Goal: Use online tool/utility: Utilize a website feature to perform a specific function

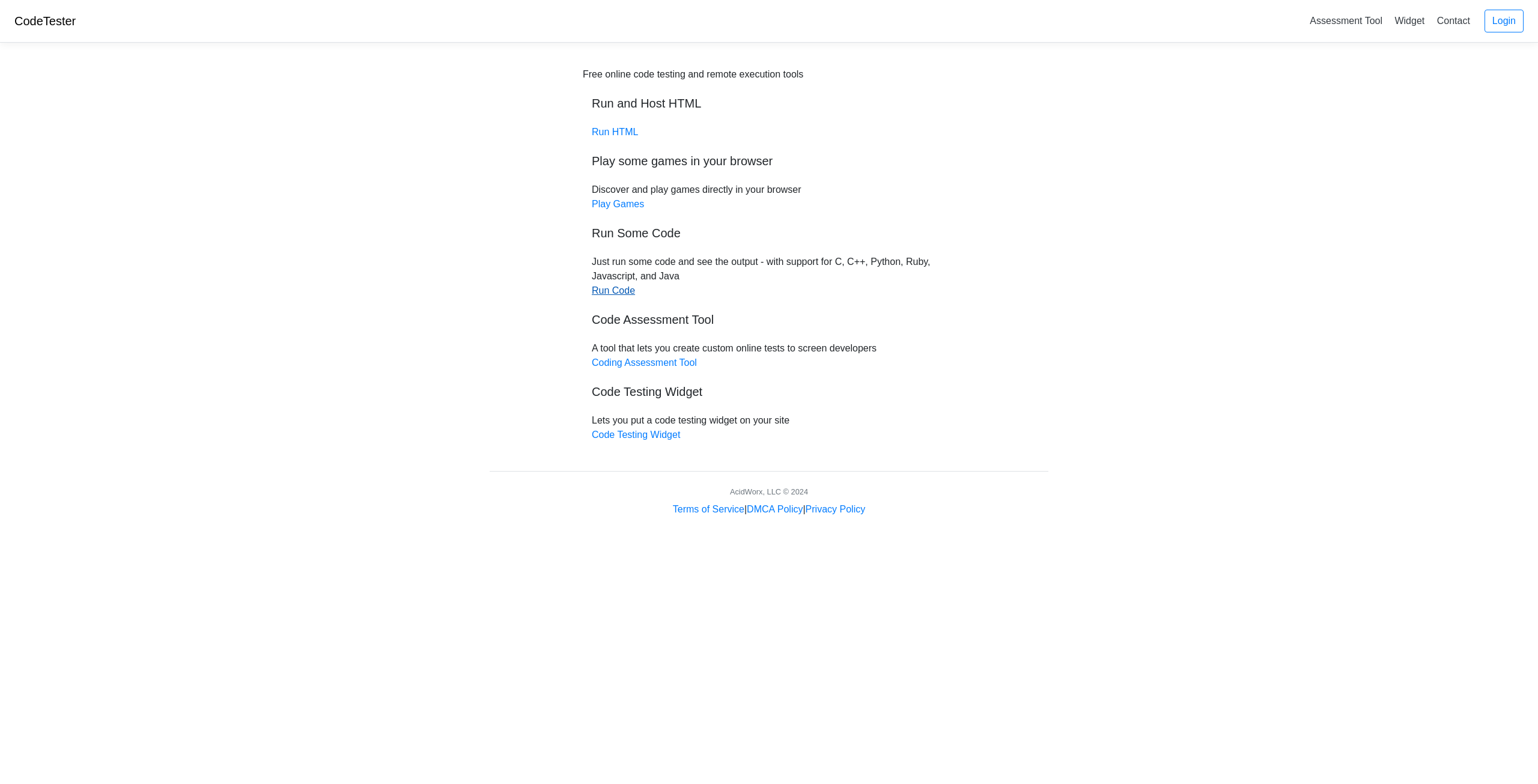
click at [615, 294] on link "Run Code" at bounding box center [613, 290] width 43 height 10
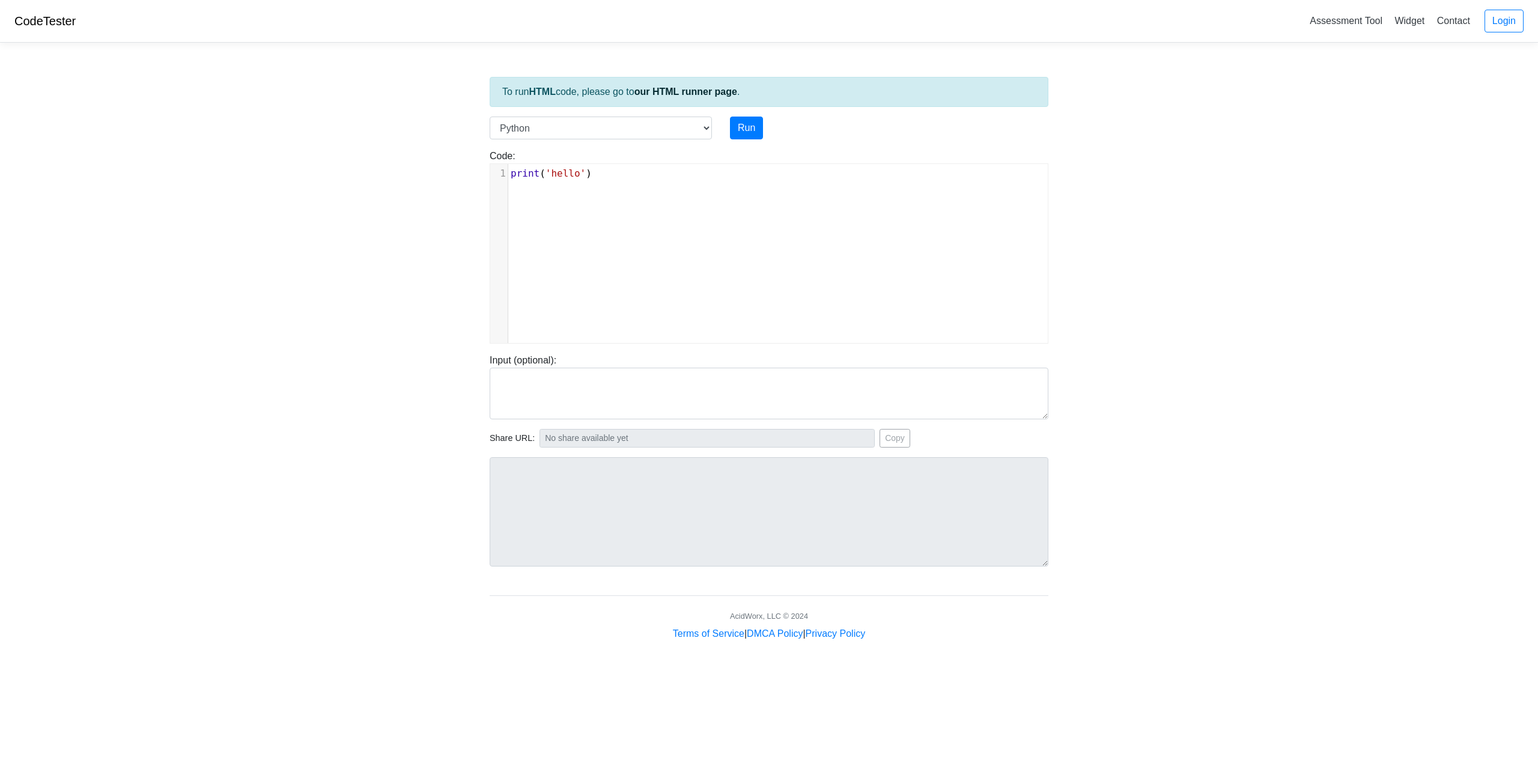
scroll to position [5, 0]
type textarea "int('hello')"
drag, startPoint x: 621, startPoint y: 176, endPoint x: 522, endPoint y: 178, distance: 99.0
click at [523, 177] on pre "print ( 'hello' )" at bounding box center [783, 174] width 549 height 14
drag, startPoint x: 689, startPoint y: 118, endPoint x: 685, endPoint y: 125, distance: 8.1
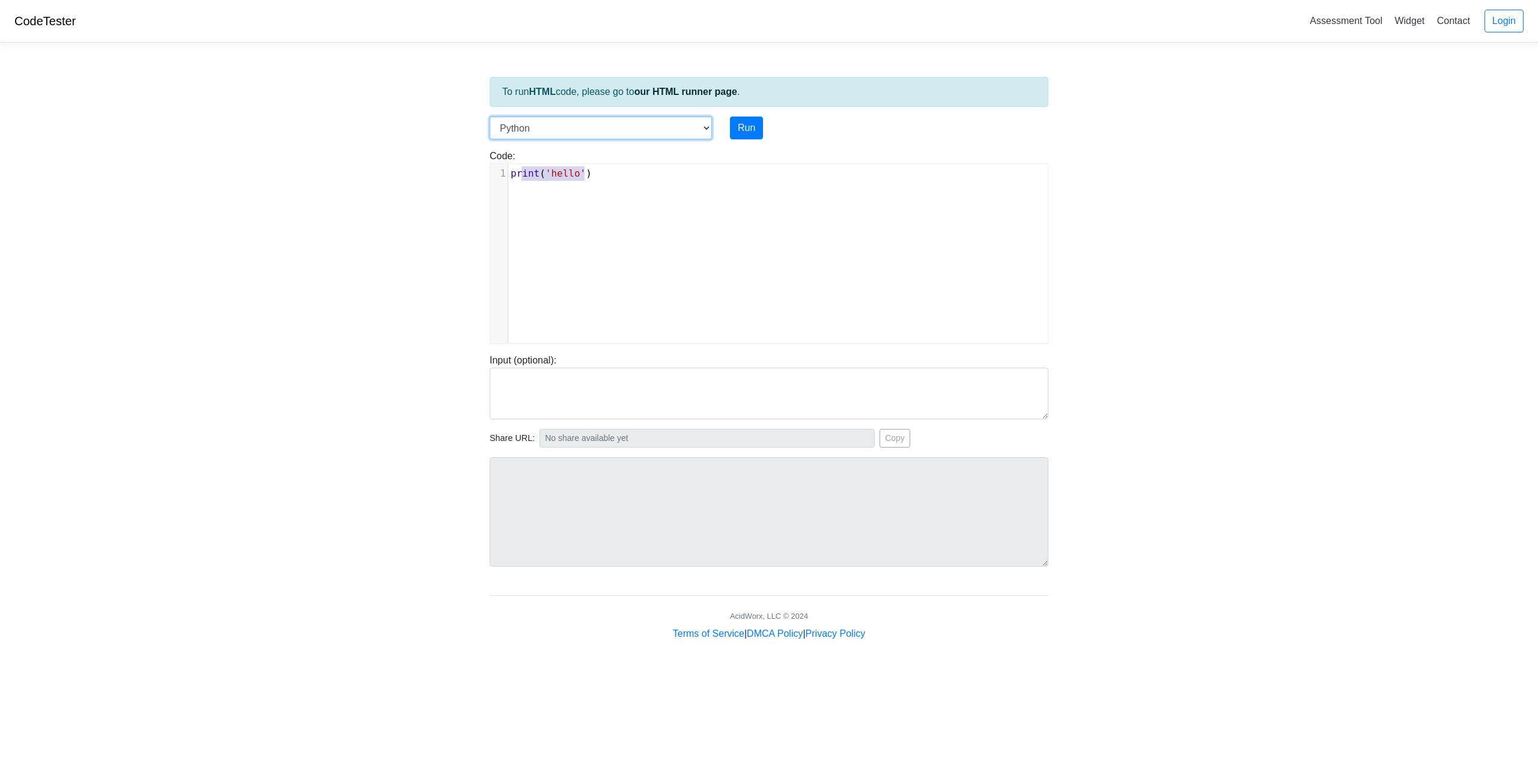
click at [688, 118] on select "C C++ Go Java Javascript Python Ruby" at bounding box center [601, 128] width 222 height 23
select select "c"
click at [490, 117] on select "C C++ Go Java Javascript Python Ruby" at bounding box center [601, 128] width 222 height 23
type textarea "#include <stdio.h> int main() { printf("hello"); return 0; }"
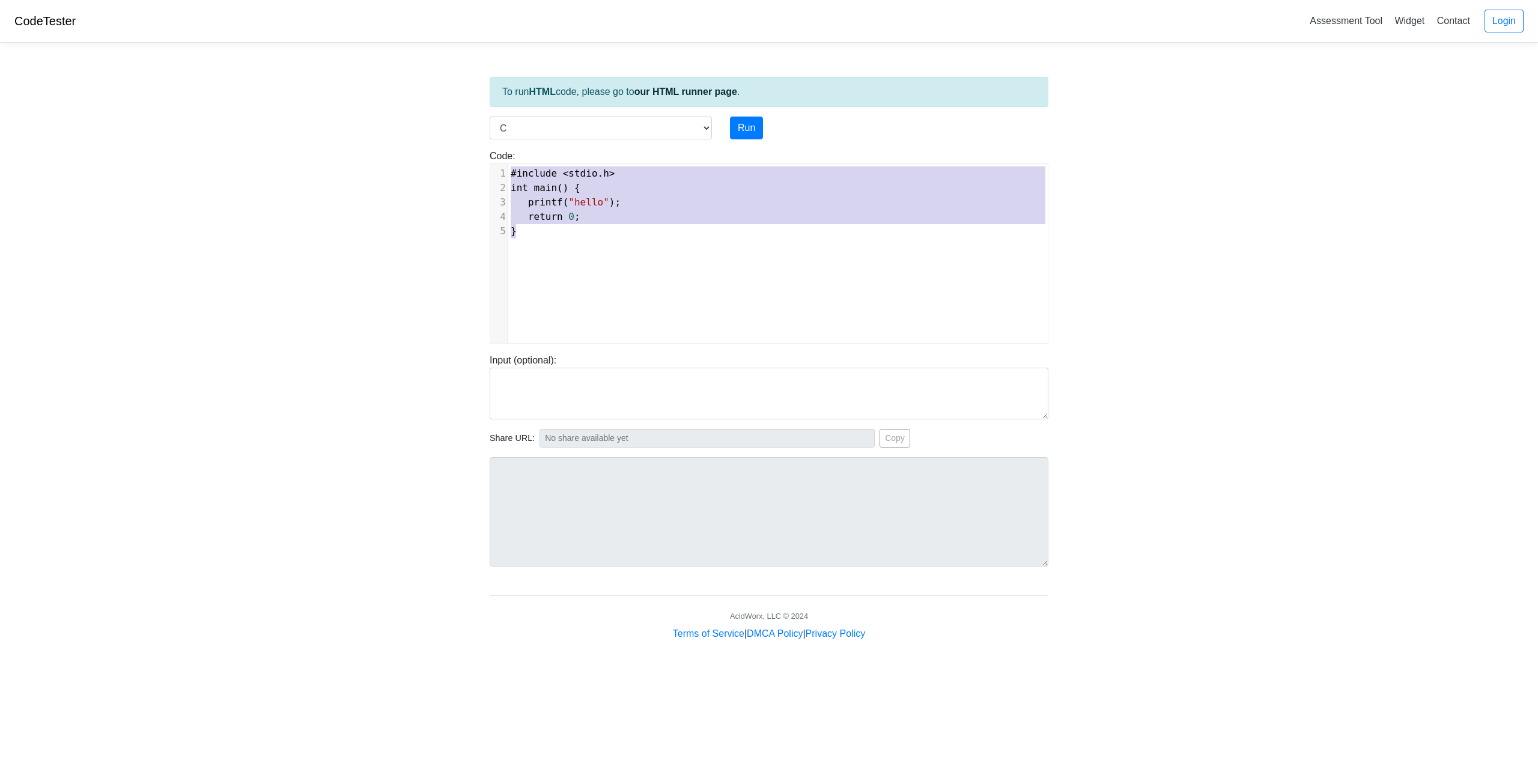
drag, startPoint x: 557, startPoint y: 236, endPoint x: 475, endPoint y: 173, distance: 103.4
click at [475, 173] on body "CodeTester Assessment Tool Widget Contact Login To run HTML code, please go to …" at bounding box center [769, 320] width 1538 height 641
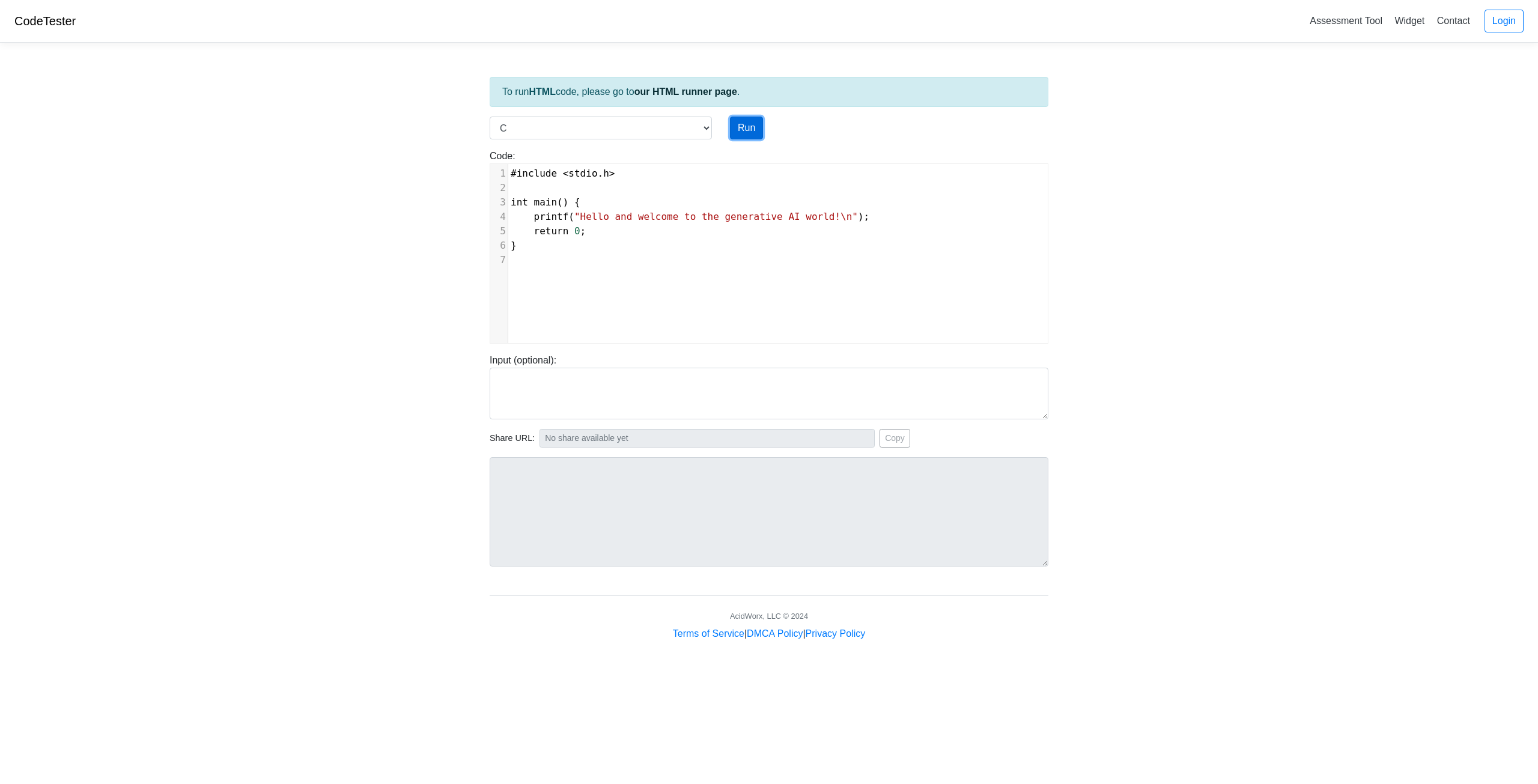
drag, startPoint x: 750, startPoint y: 131, endPoint x: 739, endPoint y: 135, distance: 11.7
click at [750, 131] on button "Run" at bounding box center [747, 128] width 33 height 23
type input "[URL][DOMAIN_NAME]"
type textarea "Stdout: Hello and welcome to the generative AI world!"
click at [655, 122] on select "C C++ Go Java Javascript Python Ruby" at bounding box center [601, 128] width 222 height 23
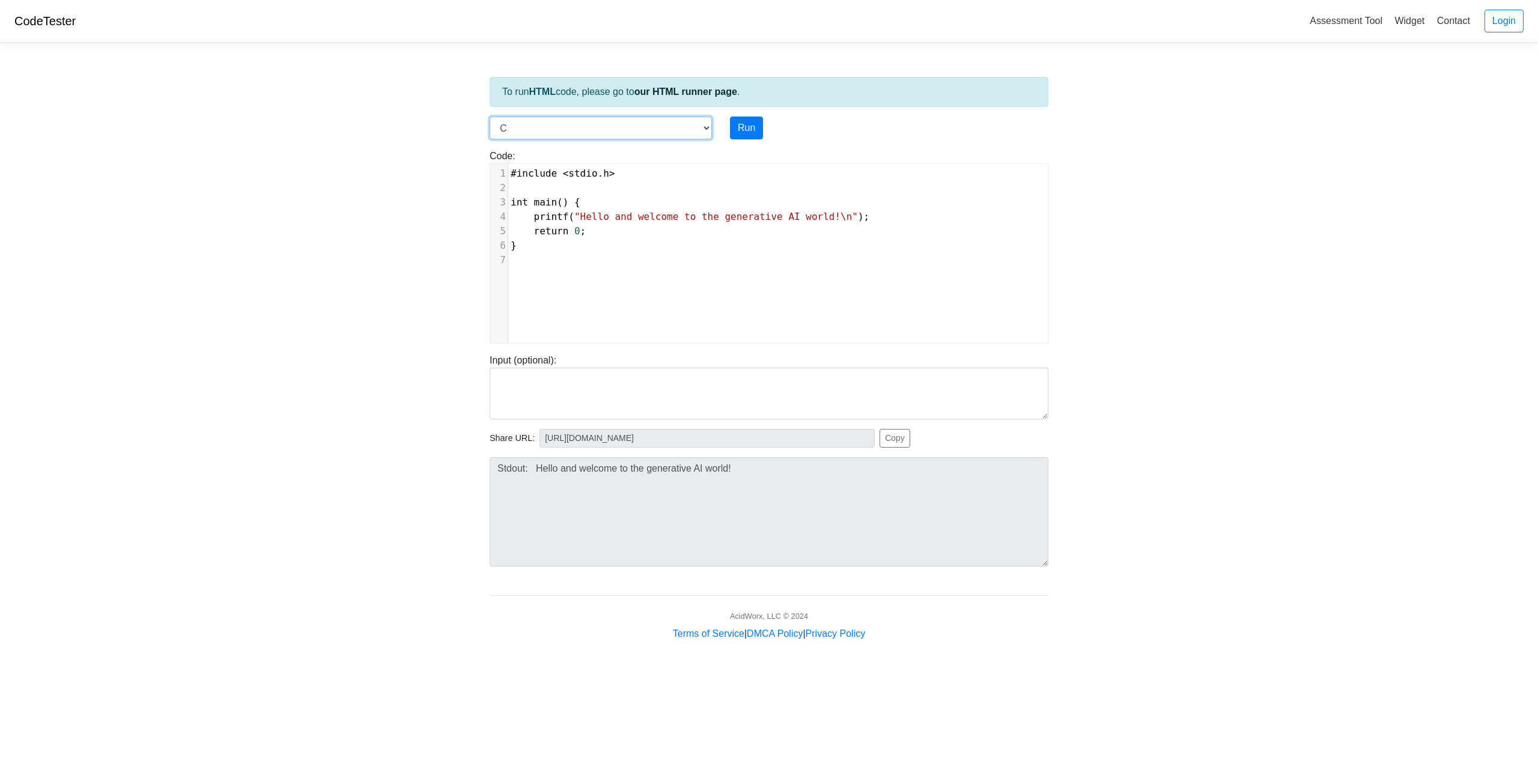
select select "javascript"
click at [490, 117] on select "C C++ Go Java Javascript Python Ruby" at bounding box center [601, 128] width 222 height 23
click at [579, 224] on div "xxxxxxxxxx 1 console . log ( "hello" )" at bounding box center [778, 263] width 576 height 197
drag, startPoint x: 622, startPoint y: 184, endPoint x: 481, endPoint y: 185, distance: 141.0
click at [481, 185] on div "Code: console.log("hello") xxxxxxxxxx 1 console . log ( "hello" )" at bounding box center [769, 246] width 577 height 194
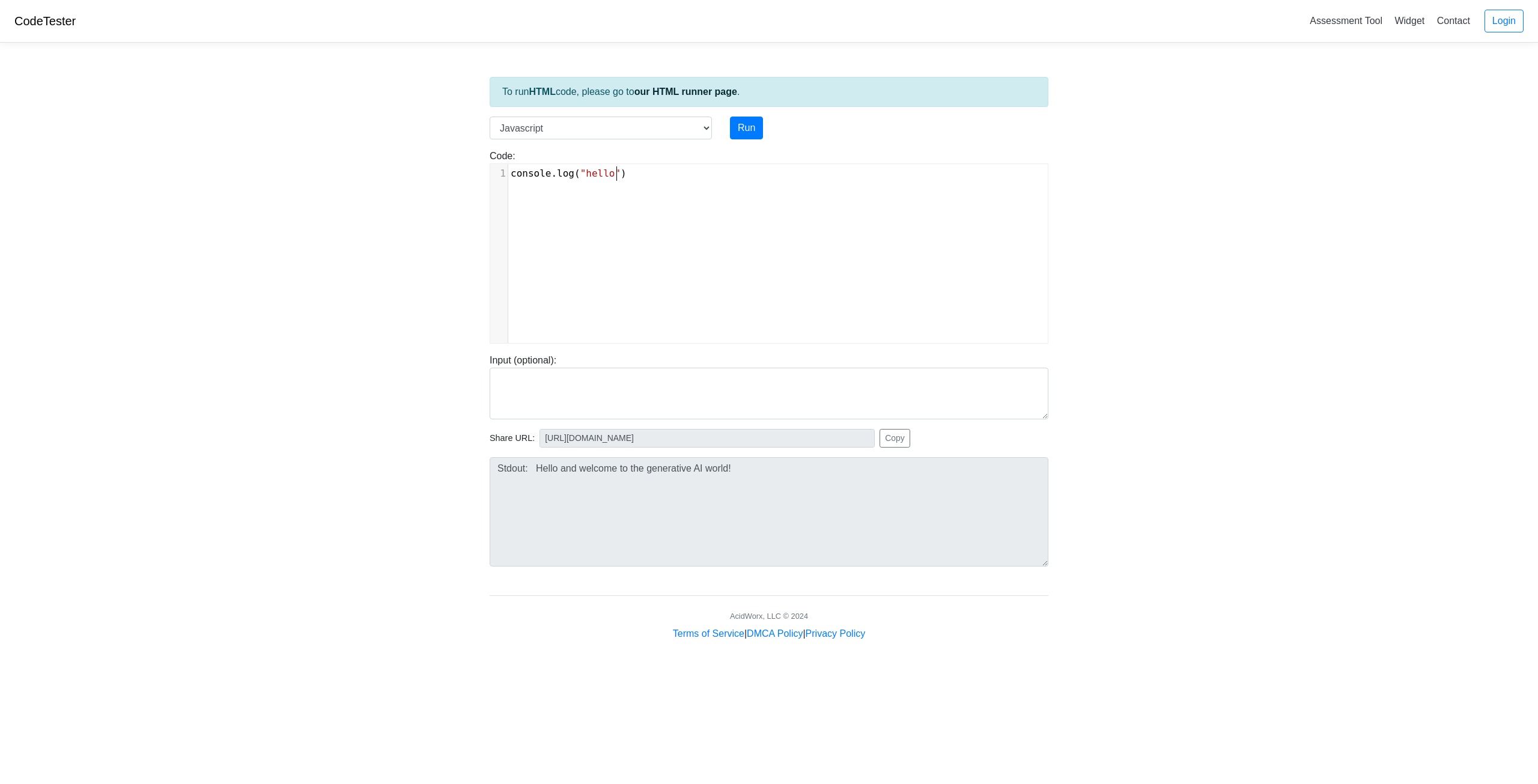
type textarea ".log("hello")"
drag, startPoint x: 636, startPoint y: 176, endPoint x: 477, endPoint y: 184, distance: 159.2
click at [470, 184] on body "CodeTester Assessment Tool Widget Contact Login To run HTML code, please go to …" at bounding box center [769, 320] width 1538 height 641
type textarea "console.log("hello")"
drag, startPoint x: 634, startPoint y: 175, endPoint x: 495, endPoint y: 173, distance: 139.0
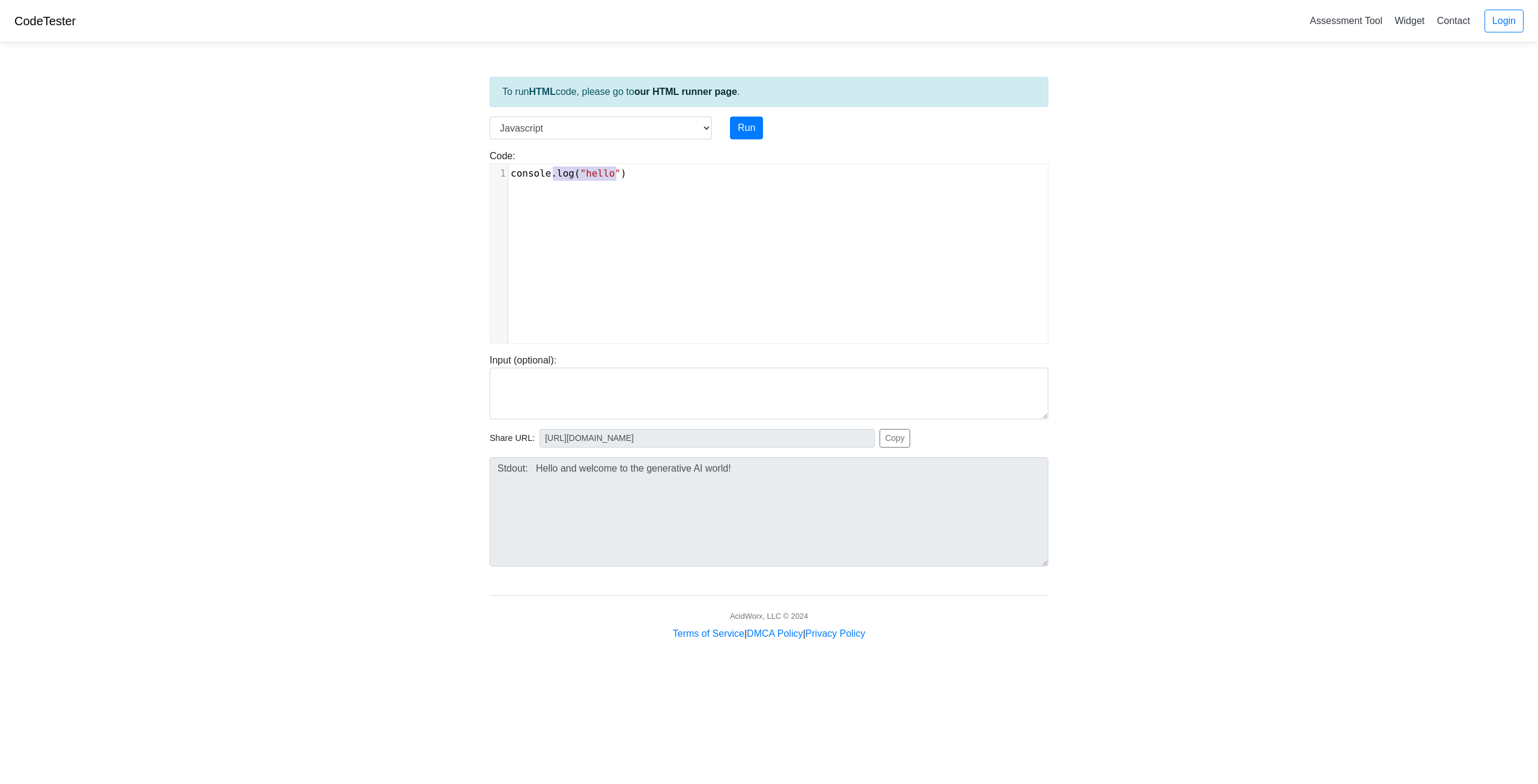
click at [508, 173] on div "1 console . log ( "hello" )" at bounding box center [783, 174] width 549 height 14
click at [750, 129] on button "Run" at bounding box center [747, 128] width 33 height 23
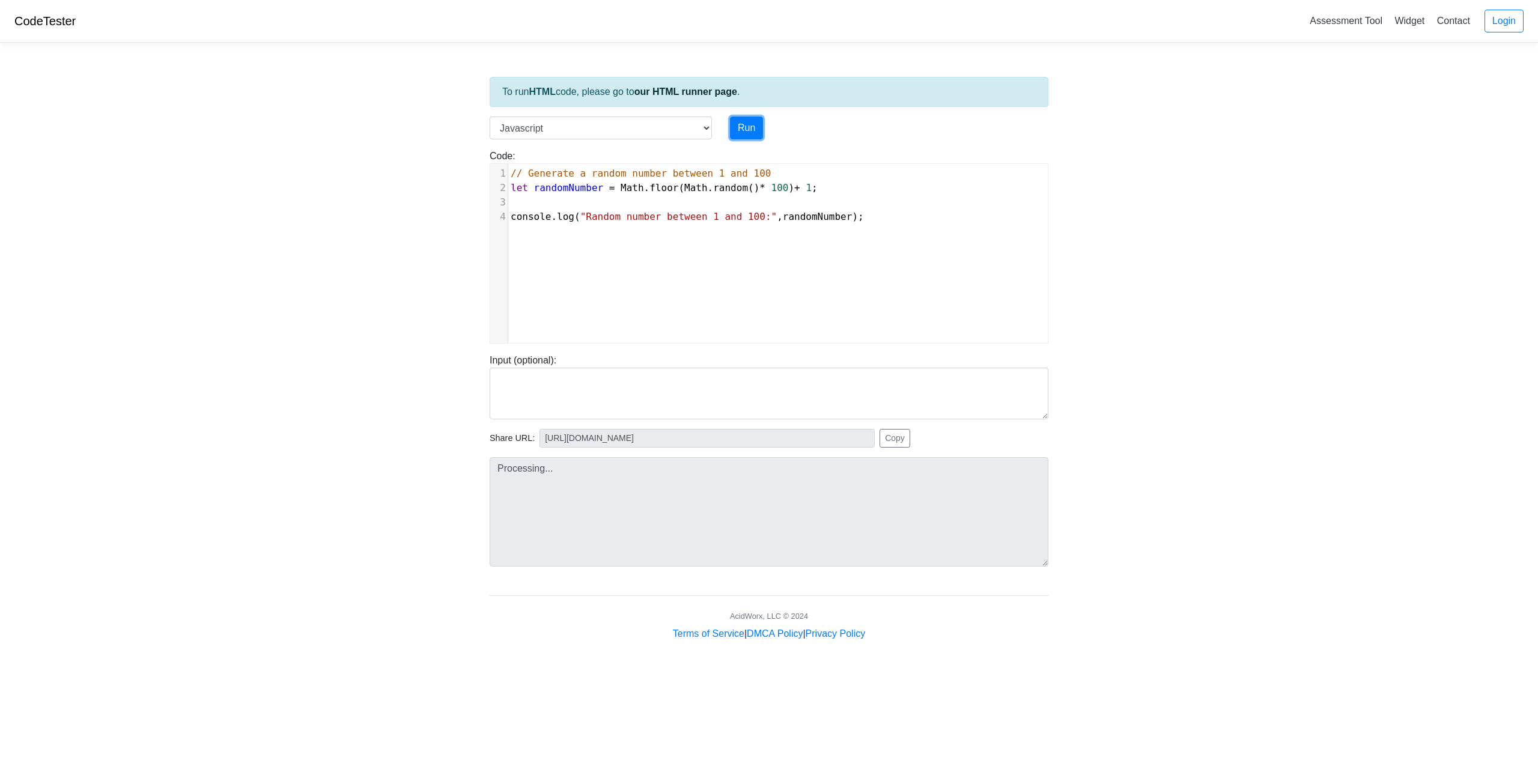
type input "[URL][DOMAIN_NAME]"
type textarea "Stdout: Random number between 1 and 100: 7"
click at [645, 121] on select "C C++ Go Java Javascript Python Ruby" at bounding box center [601, 128] width 222 height 23
select select "python"
click at [490, 117] on select "C C++ Go Java Javascript Python Ruby" at bounding box center [601, 128] width 222 height 23
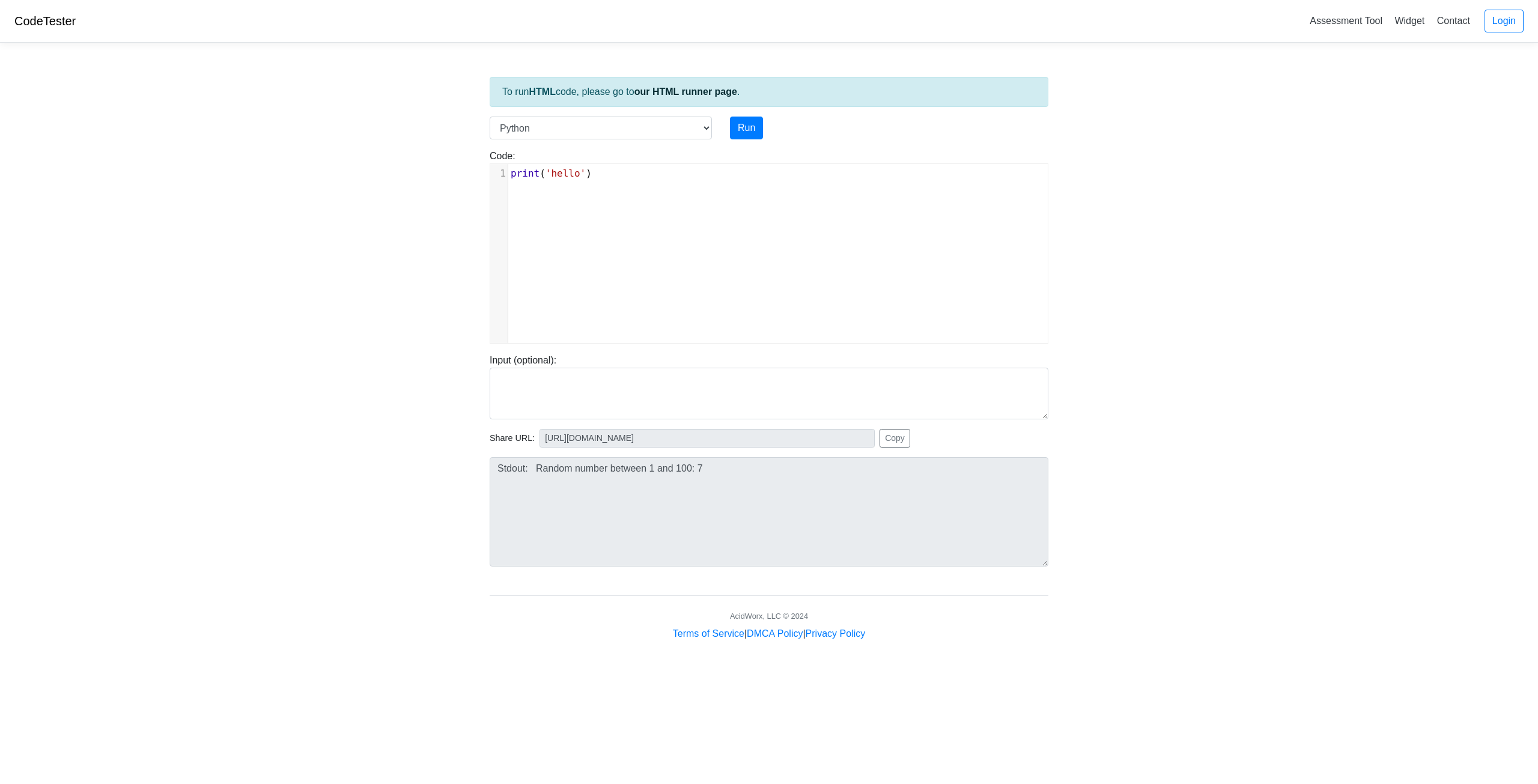
type textarea "print('hello')"
drag, startPoint x: 608, startPoint y: 172, endPoint x: 489, endPoint y: 174, distance: 119.0
click at [489, 174] on div "Code: print('hello') print('hello') x 1 print ( 'hello' )" at bounding box center [769, 246] width 577 height 194
click at [755, 125] on button "Run" at bounding box center [747, 128] width 33 height 23
type input "[URL][DOMAIN_NAME]"
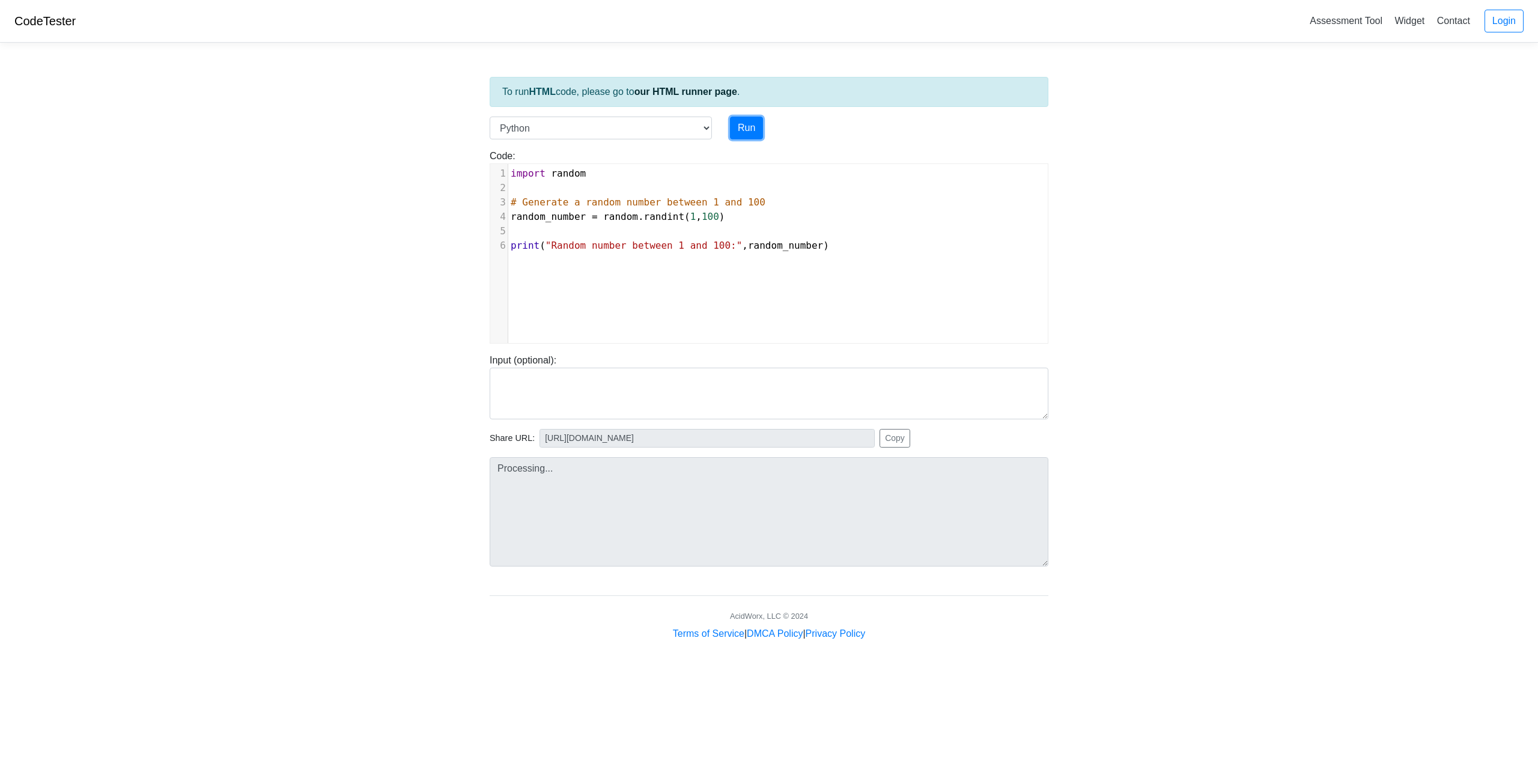
type textarea "Stdout: Random number between 1 and 100: 41"
